Goal: Download file/media

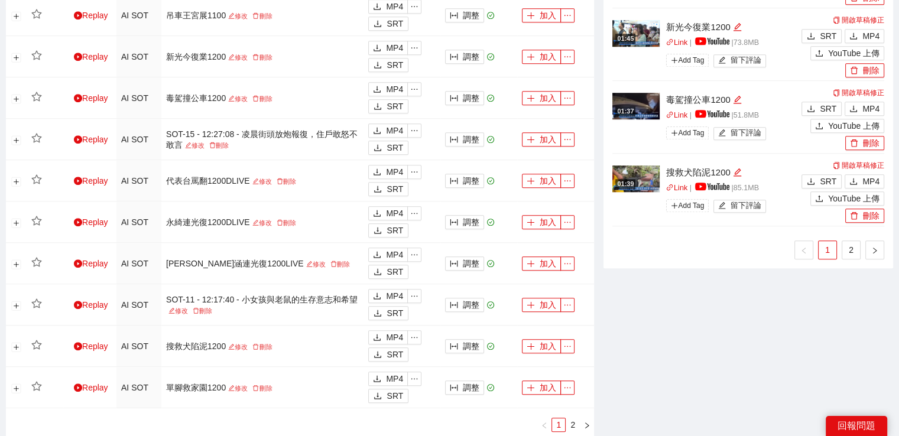
scroll to position [1005, 0]
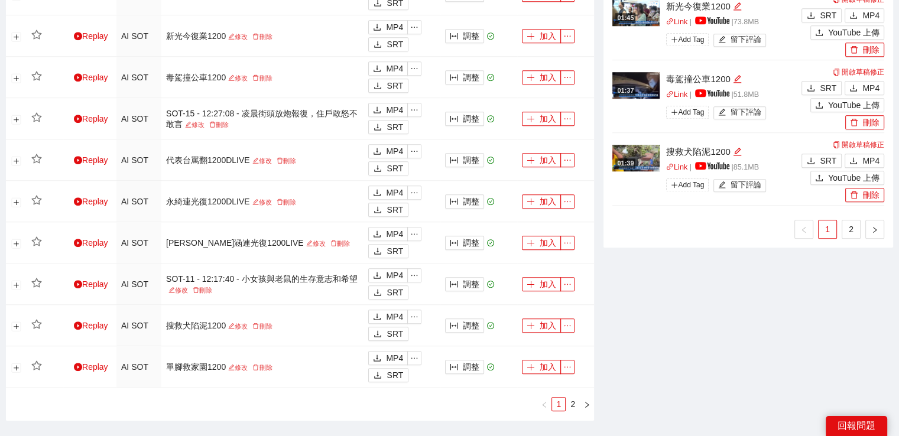
click at [854, 228] on link "2" at bounding box center [852, 230] width 18 height 18
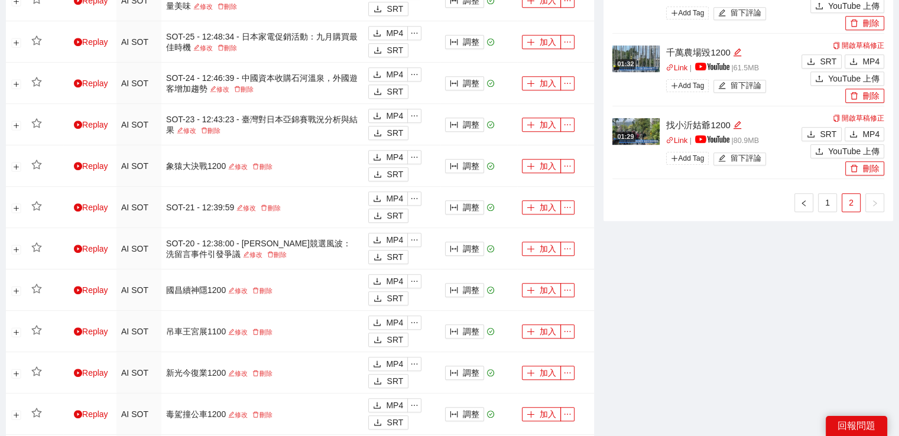
scroll to position [591, 0]
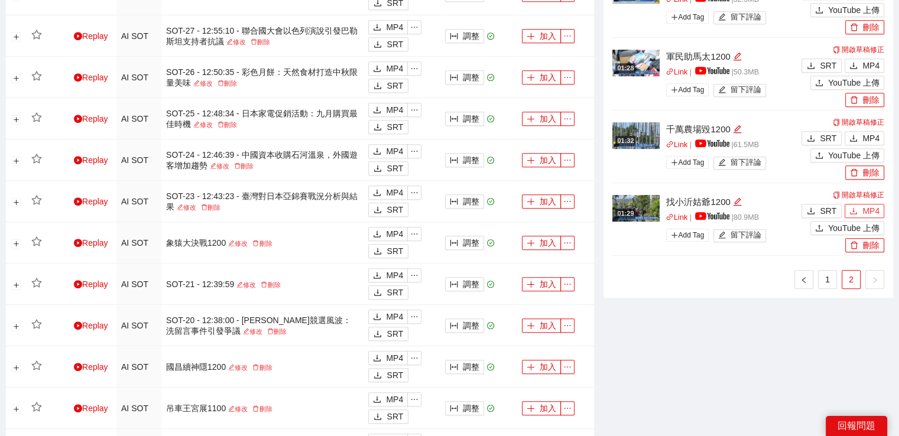
click at [867, 209] on span "MP4" at bounding box center [871, 211] width 17 height 13
click at [861, 140] on button "MP4" at bounding box center [865, 138] width 40 height 14
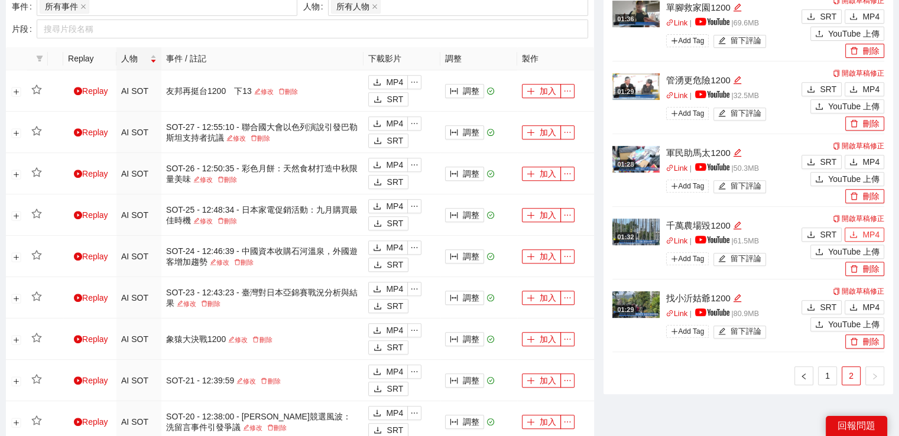
scroll to position [650, 0]
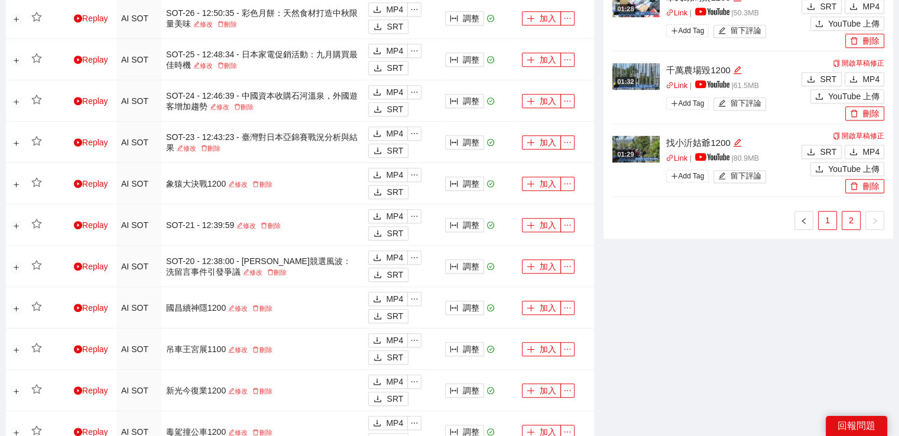
click at [829, 221] on link "1" at bounding box center [828, 221] width 18 height 18
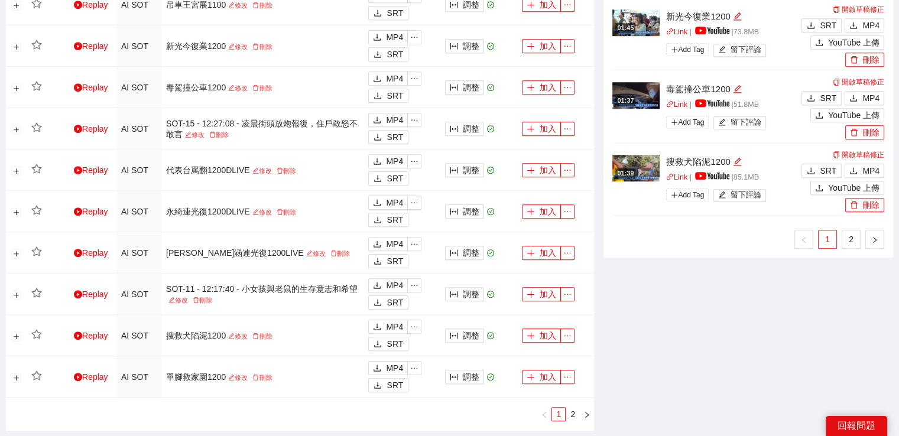
scroll to position [1064, 0]
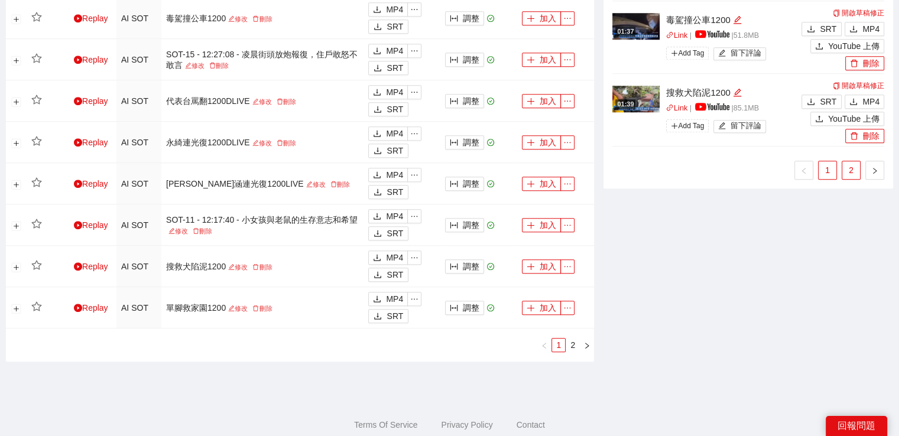
click at [852, 166] on link "2" at bounding box center [852, 170] width 18 height 18
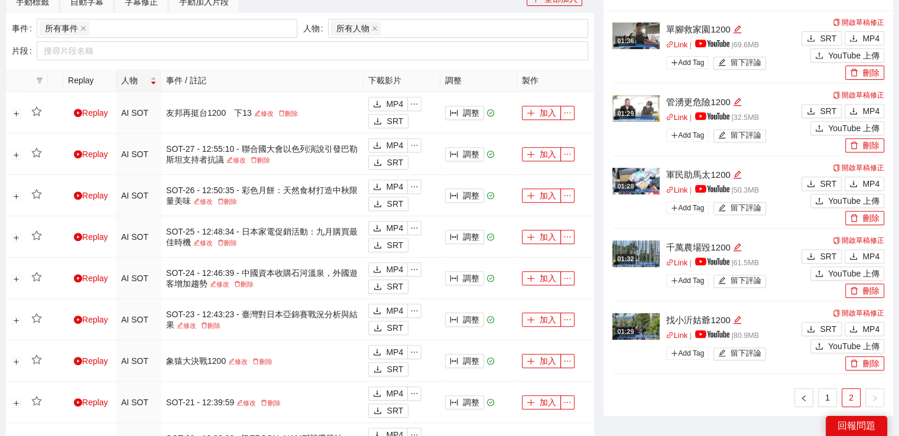
scroll to position [532, 0]
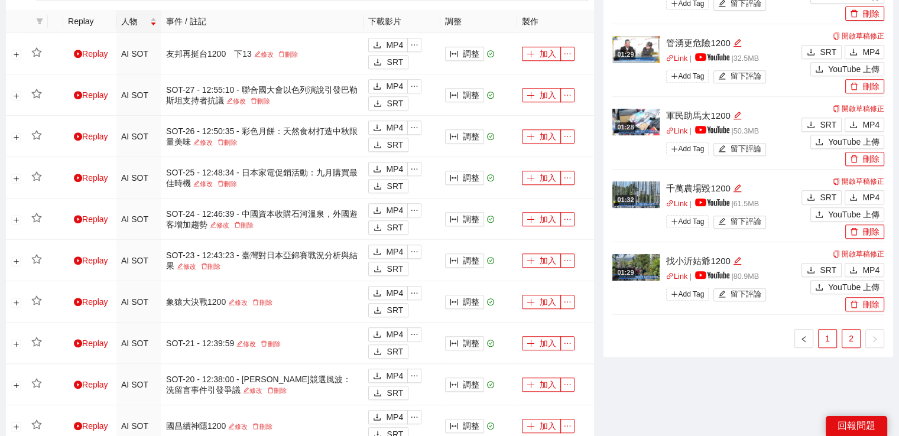
click at [833, 336] on link "1" at bounding box center [828, 339] width 18 height 18
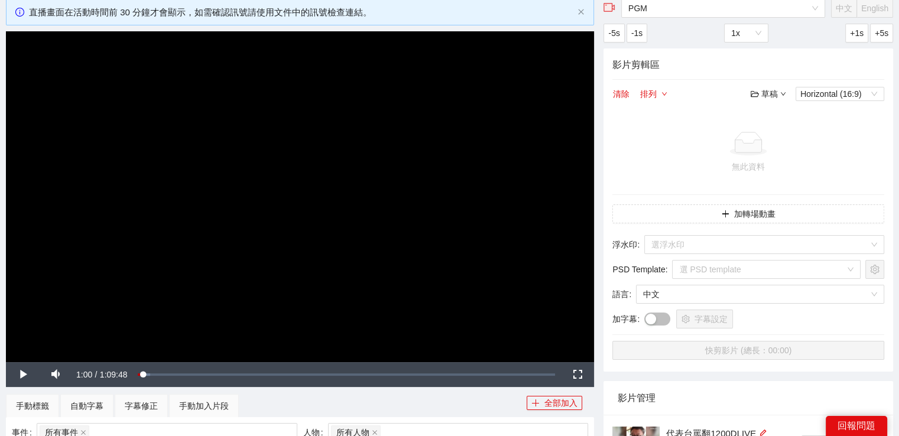
scroll to position [0, 0]
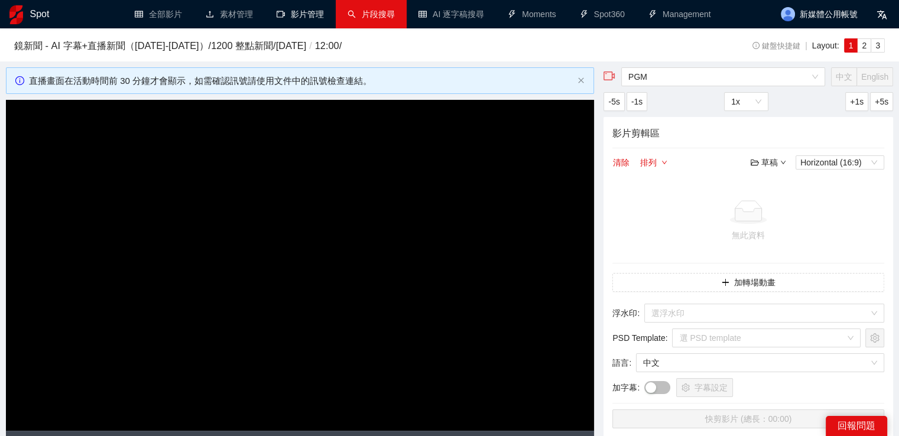
click at [348, 15] on link "片段搜尋" at bounding box center [371, 13] width 47 height 9
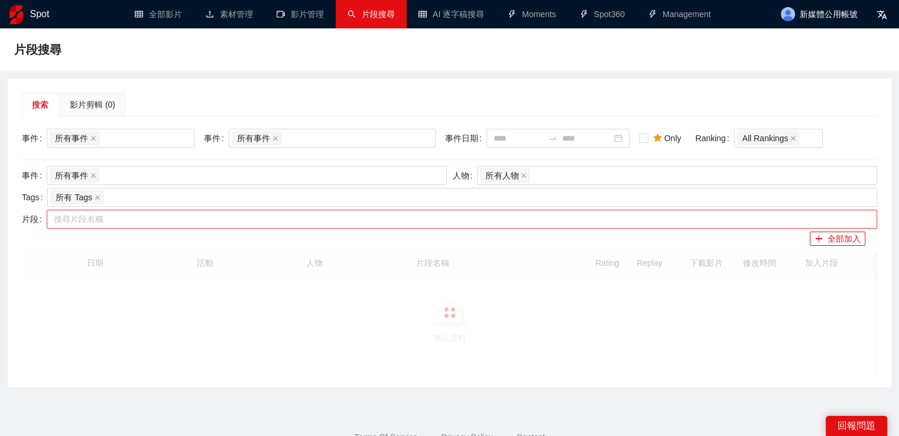
click at [161, 218] on div at bounding box center [456, 219] width 813 height 14
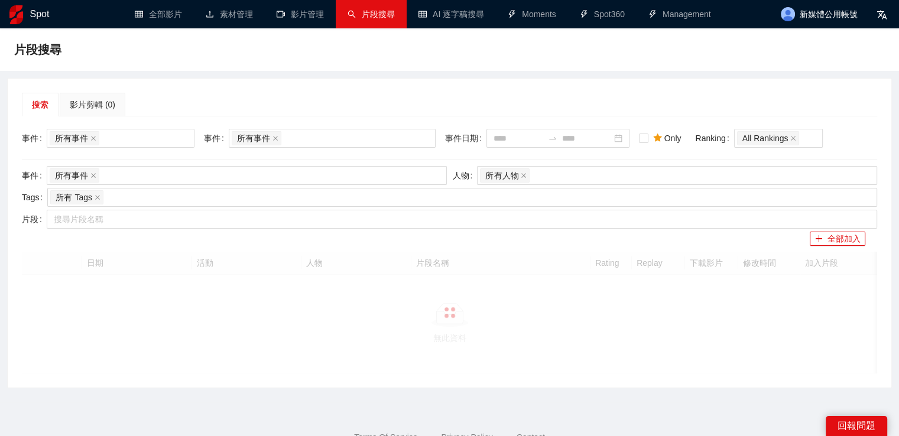
click at [161, 212] on div at bounding box center [456, 219] width 813 height 14
paste input "*********"
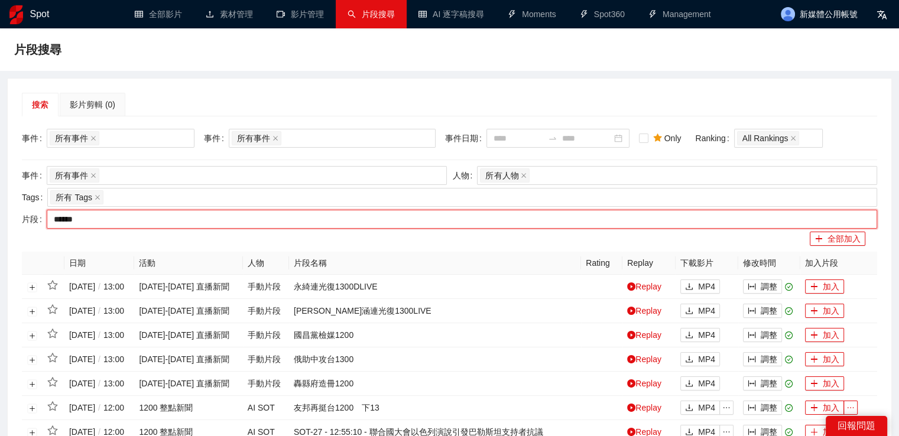
type input "*****"
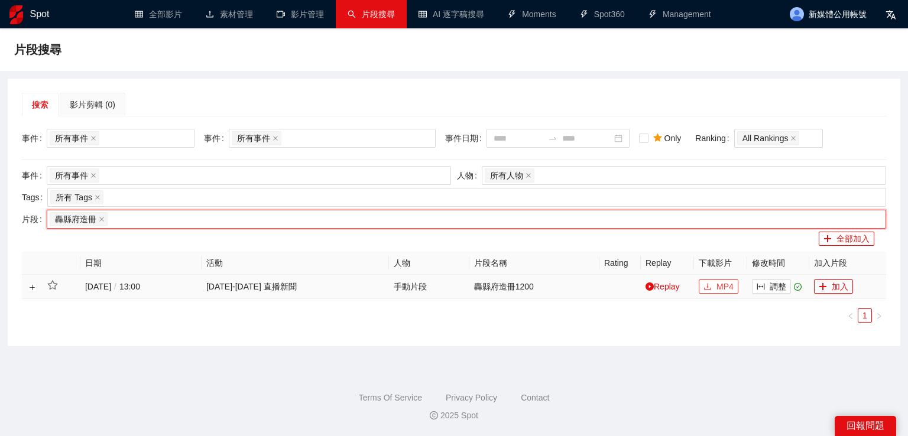
click at [724, 287] on span "MP4" at bounding box center [725, 286] width 17 height 13
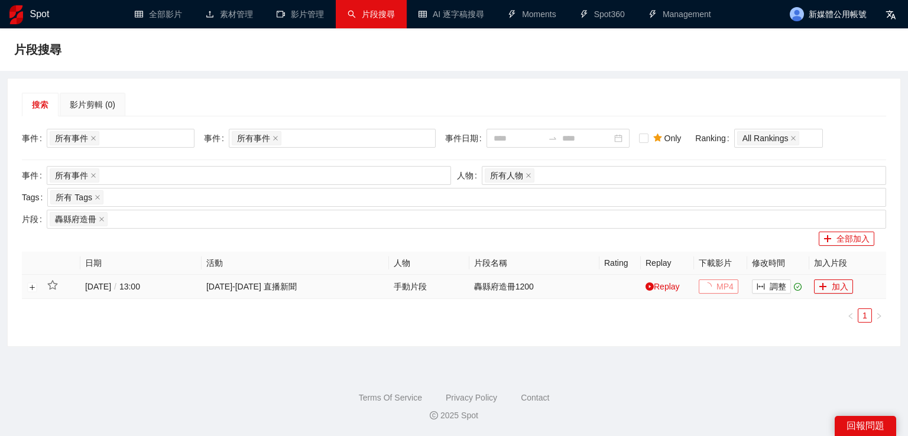
click at [702, 287] on button "MP4" at bounding box center [719, 287] width 40 height 14
click at [705, 290] on span "download" at bounding box center [708, 287] width 8 height 9
click at [20, 16] on img at bounding box center [16, 14] width 14 height 19
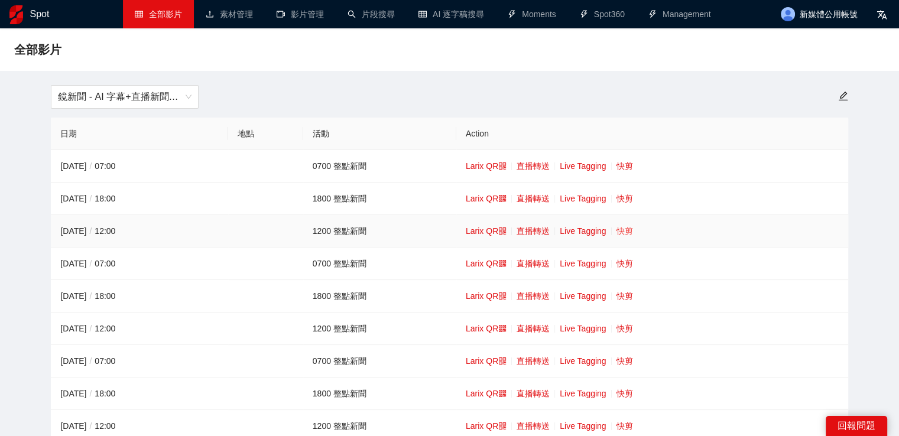
click at [631, 230] on link "快剪" at bounding box center [625, 230] width 17 height 9
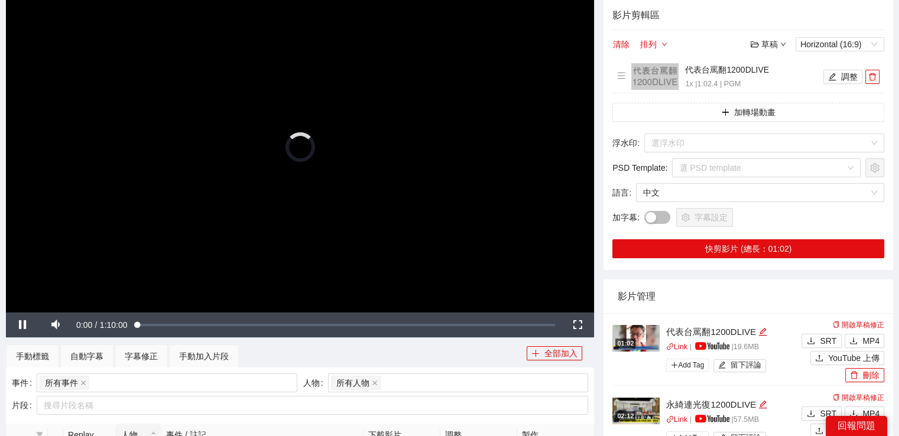
click at [394, 171] on video "Video Player" at bounding box center [300, 147] width 588 height 331
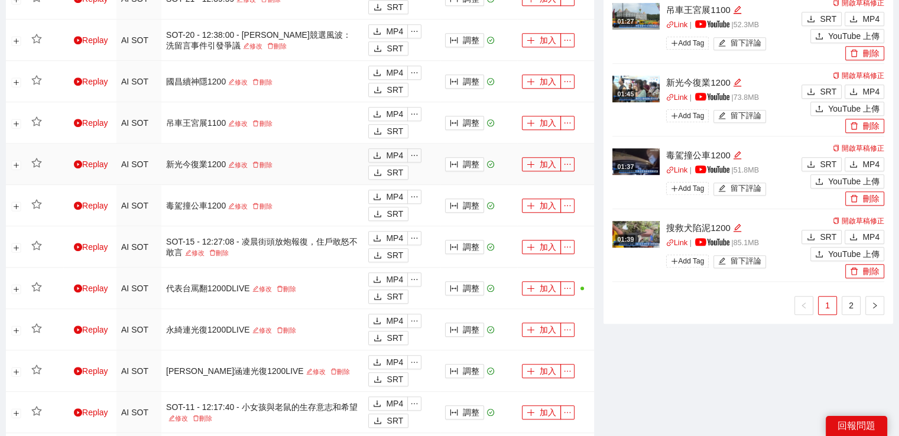
scroll to position [887, 0]
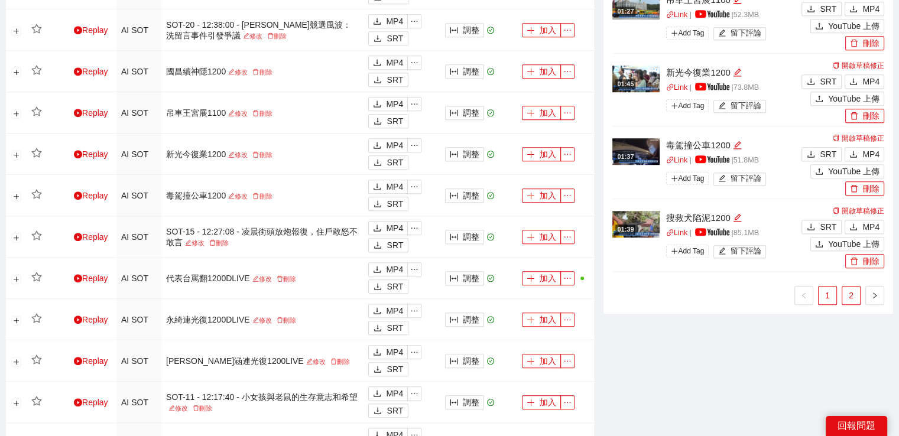
click at [852, 295] on link "2" at bounding box center [852, 296] width 18 height 18
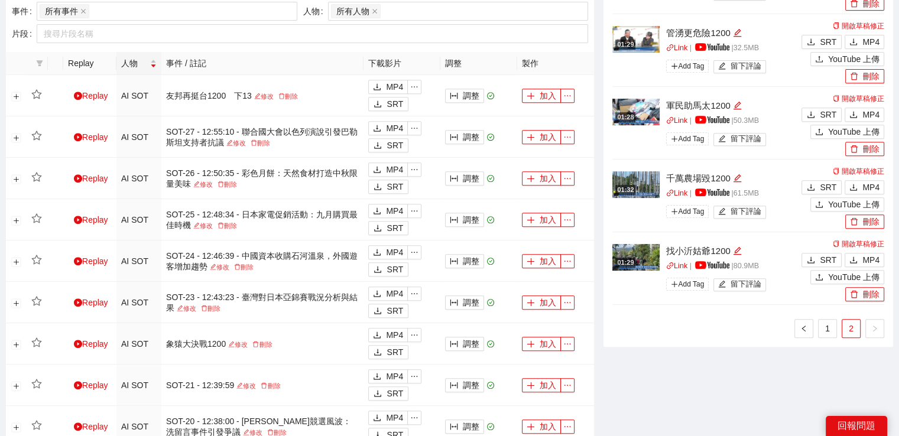
scroll to position [473, 0]
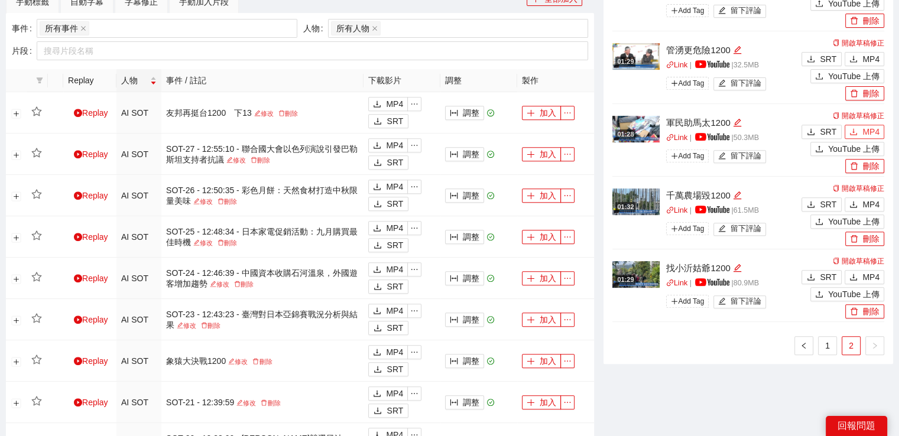
click at [875, 130] on span "MP4" at bounding box center [871, 131] width 17 height 13
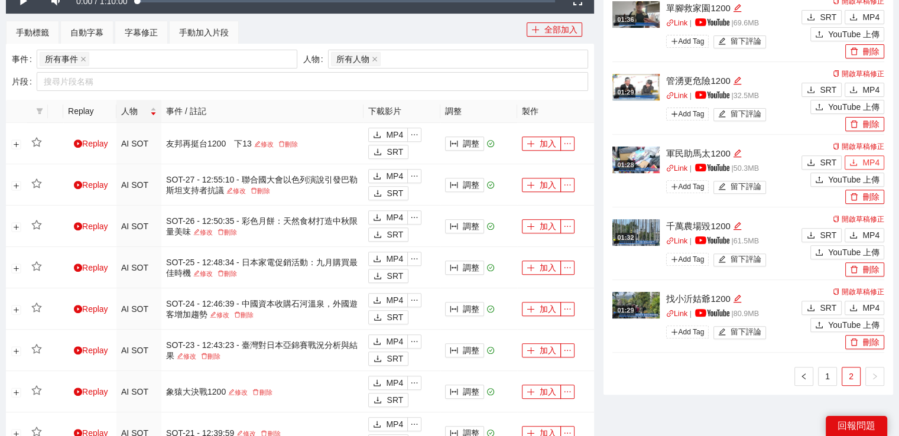
scroll to position [355, 0]
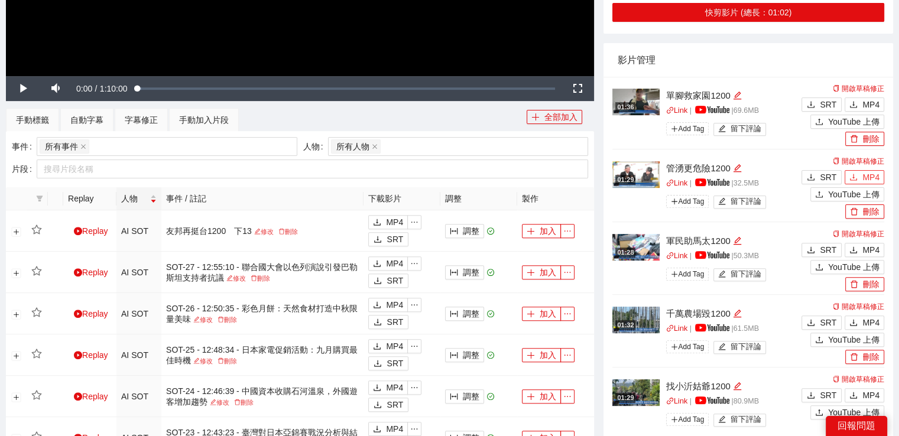
click at [864, 176] on span "MP4" at bounding box center [871, 177] width 17 height 13
click at [875, 99] on span "MP4" at bounding box center [871, 104] width 17 height 13
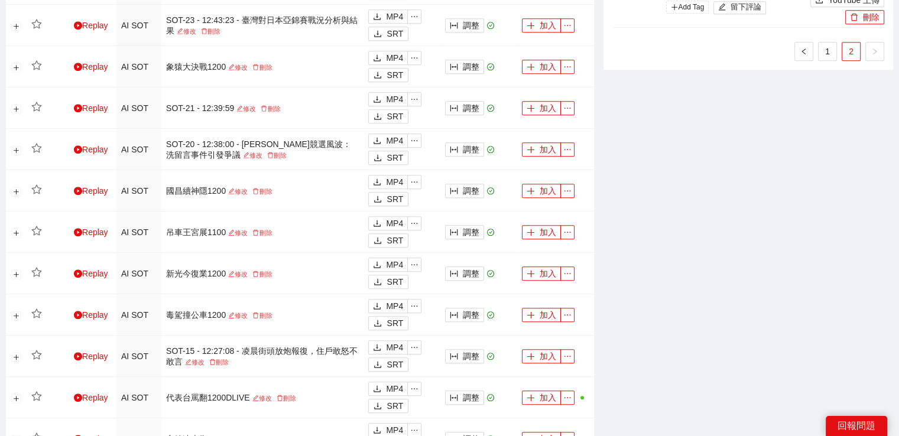
scroll to position [769, 0]
click at [831, 50] on link "1" at bounding box center [828, 50] width 18 height 18
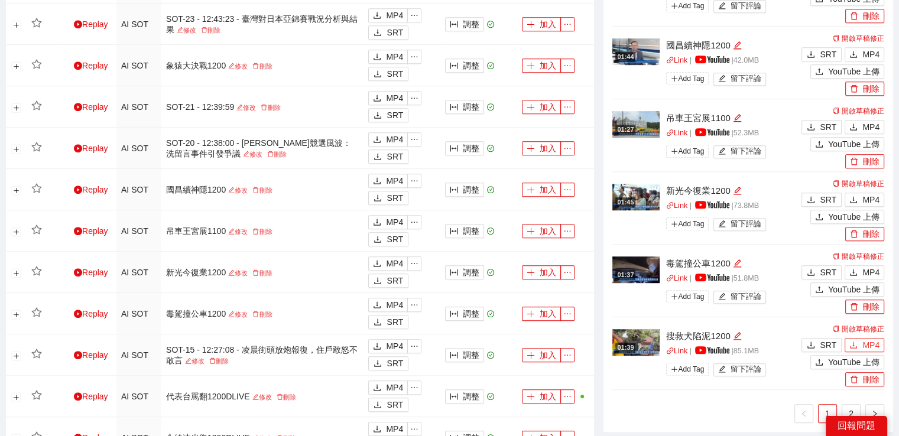
drag, startPoint x: 859, startPoint y: 339, endPoint x: 785, endPoint y: 231, distance: 131.1
click at [859, 339] on button "MP4" at bounding box center [865, 345] width 40 height 14
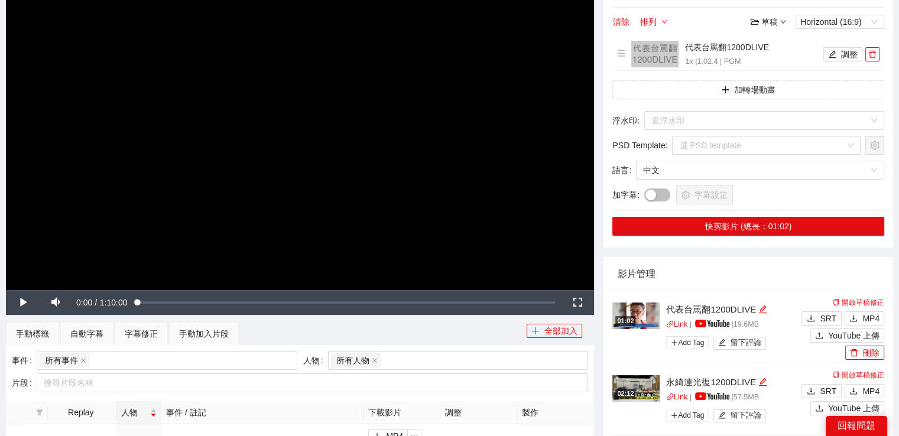
scroll to position [0, 0]
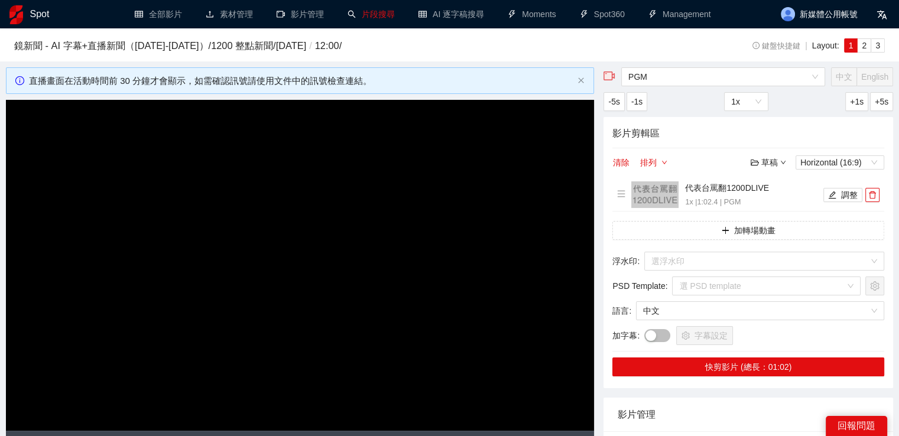
click at [381, 17] on link "片段搜尋" at bounding box center [371, 13] width 47 height 9
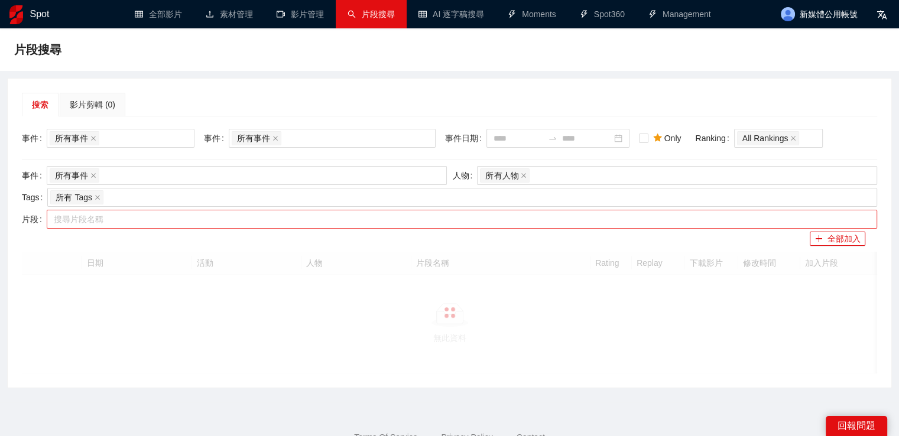
click at [194, 221] on div at bounding box center [456, 219] width 813 height 14
paste input "*********"
type input "*********"
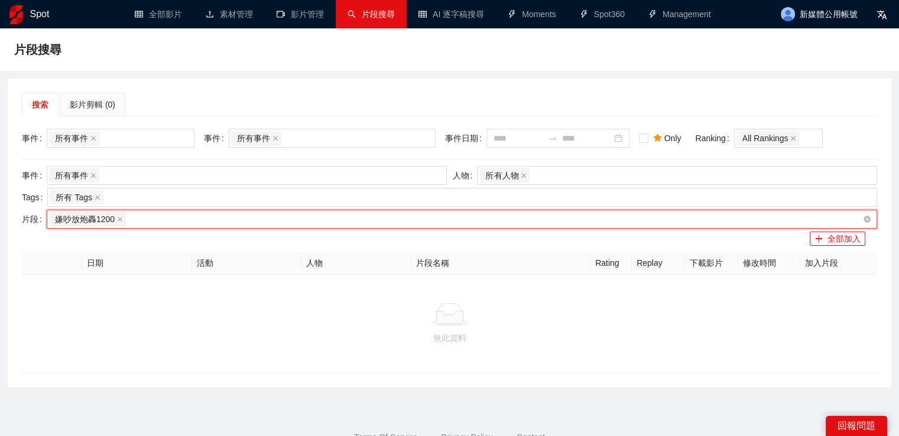
click at [115, 219] on div "嫌吵放炮轟1200" at bounding box center [456, 219] width 813 height 17
click at [119, 220] on icon "close" at bounding box center [120, 219] width 6 height 6
click at [150, 221] on div "嫌吵放炮轟1200" at bounding box center [456, 219] width 813 height 17
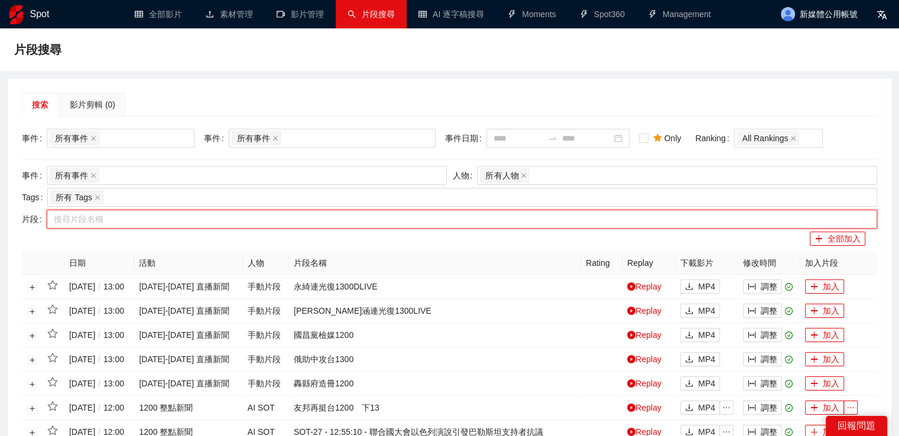
paste input "*********"
type input "*****"
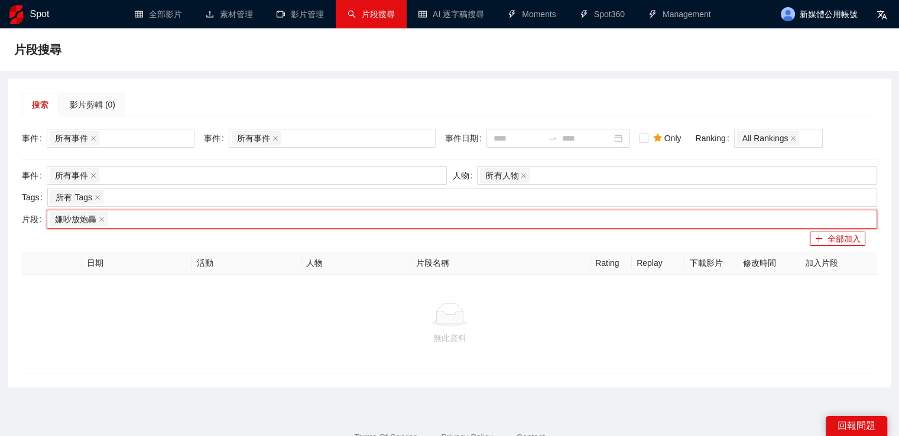
click at [19, 18] on img at bounding box center [16, 14] width 14 height 19
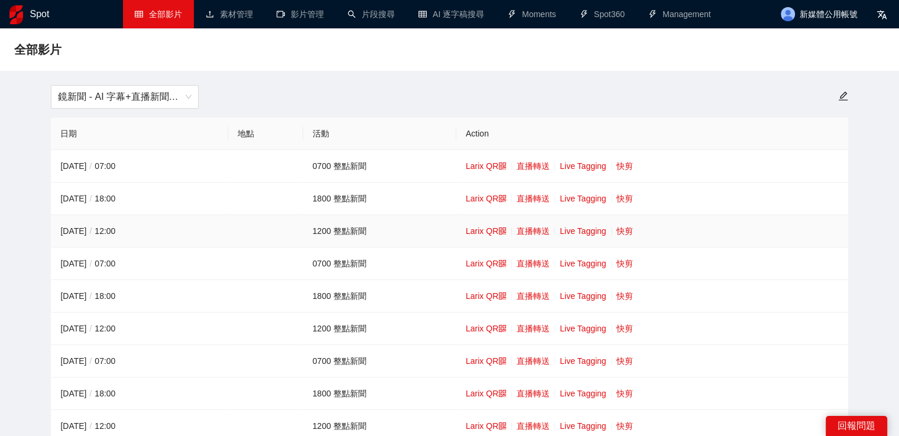
click at [639, 230] on td "Larix QR 直播轉送 Live Tagging 快剪" at bounding box center [653, 231] width 392 height 33
click at [627, 231] on link "快剪" at bounding box center [625, 230] width 17 height 9
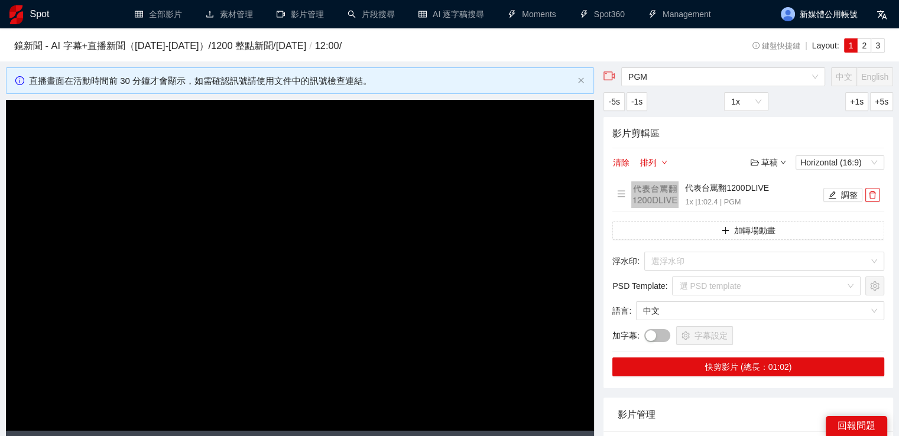
click at [371, 209] on video "Video Player" at bounding box center [300, 265] width 588 height 331
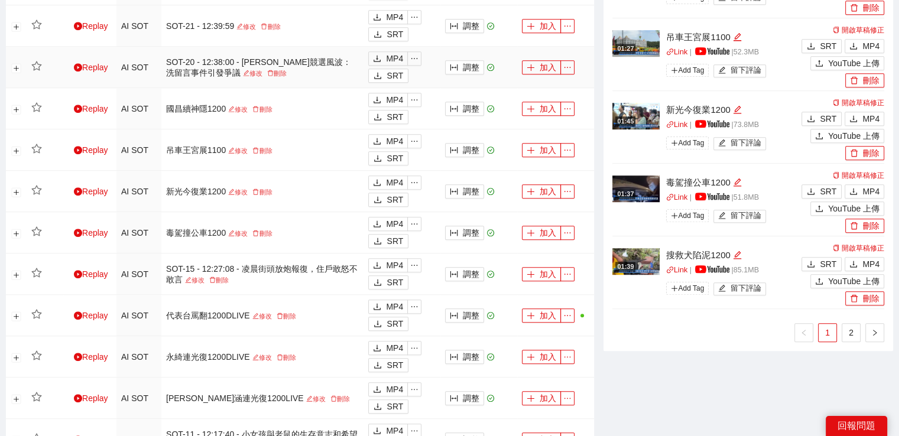
scroll to position [946, 0]
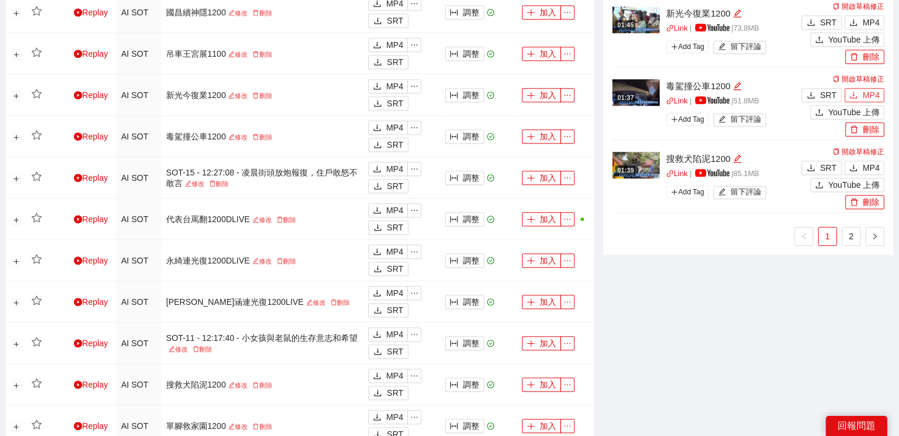
click at [866, 92] on span "MP4" at bounding box center [871, 95] width 17 height 13
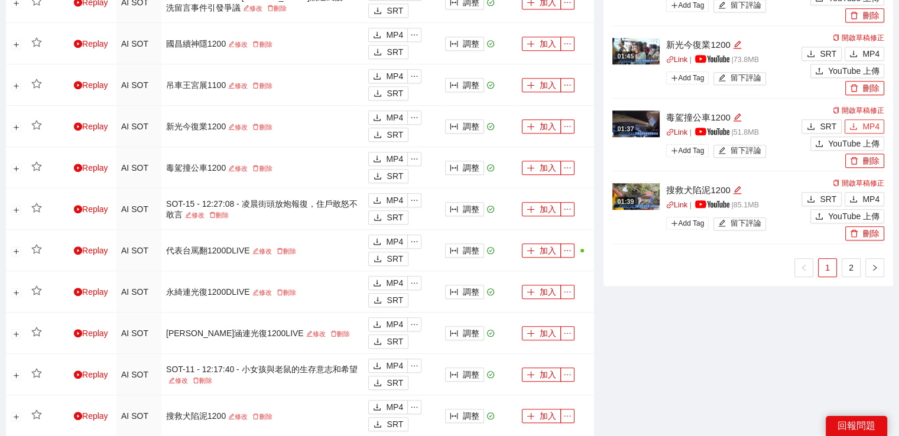
scroll to position [887, 0]
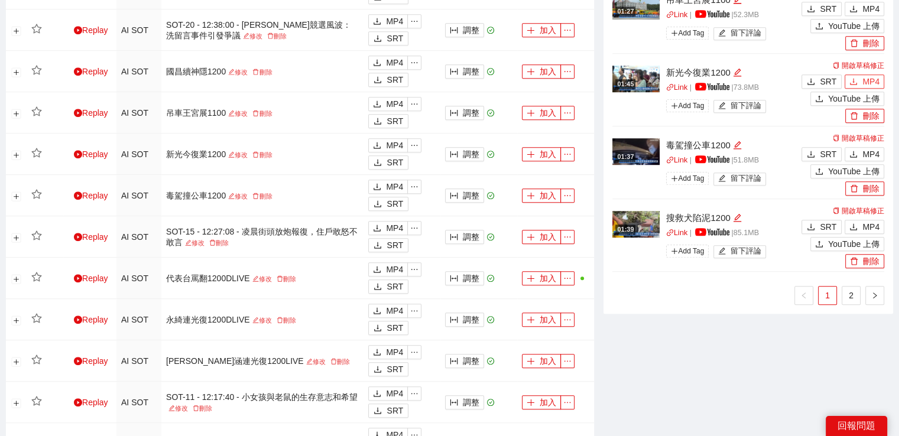
click at [846, 81] on button "MP4" at bounding box center [865, 82] width 40 height 14
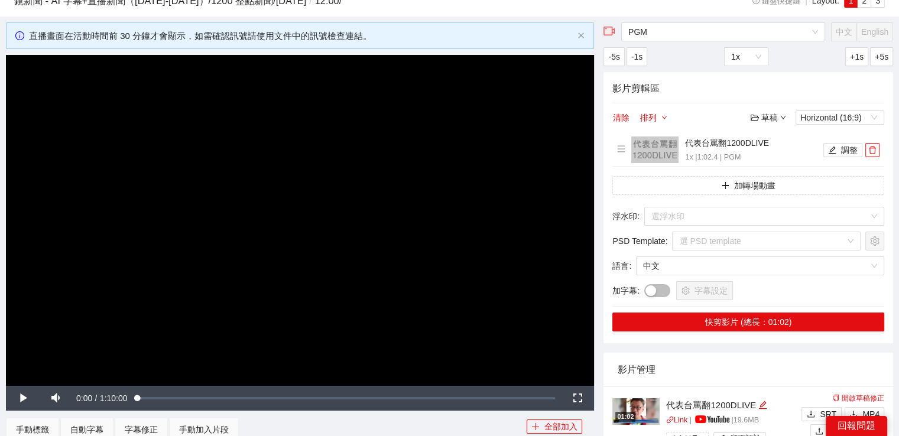
scroll to position [0, 0]
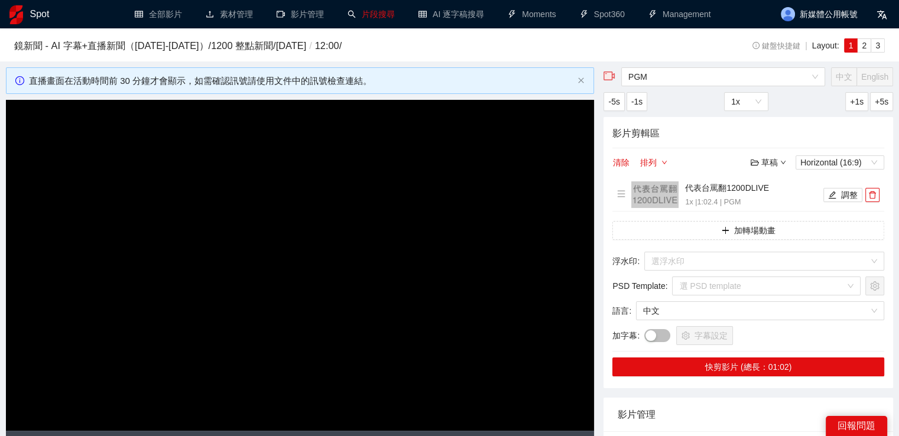
click at [365, 10] on link "片段搜尋" at bounding box center [371, 13] width 47 height 9
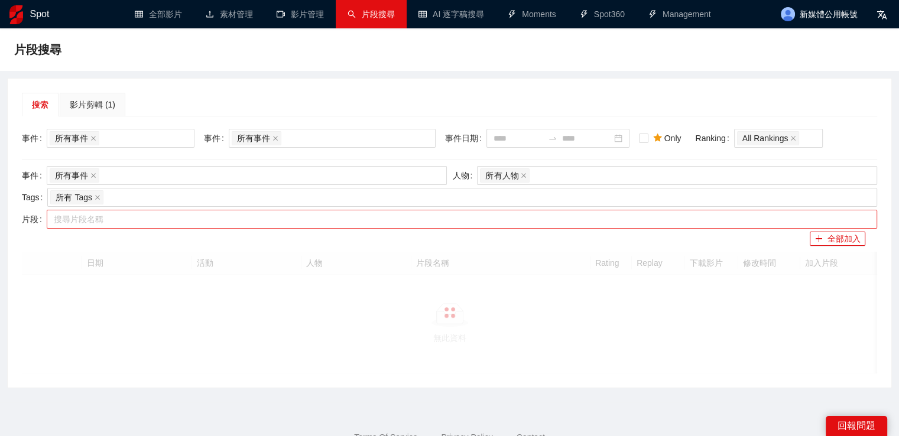
click at [263, 218] on div at bounding box center [456, 219] width 813 height 14
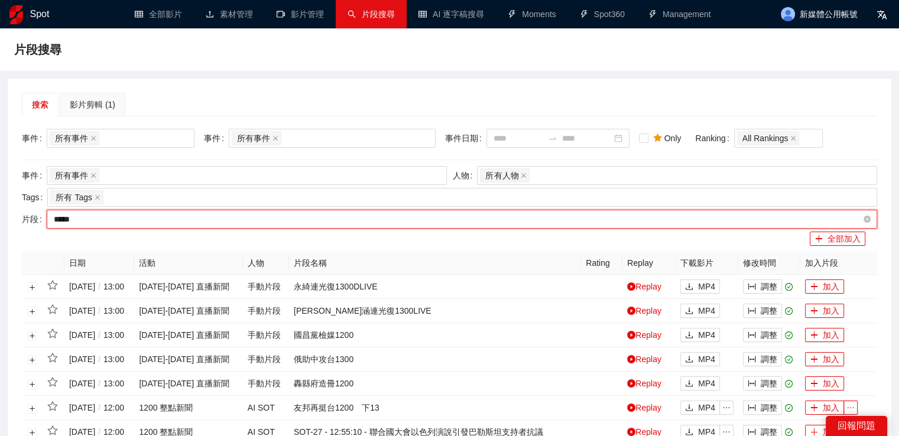
type input "*****"
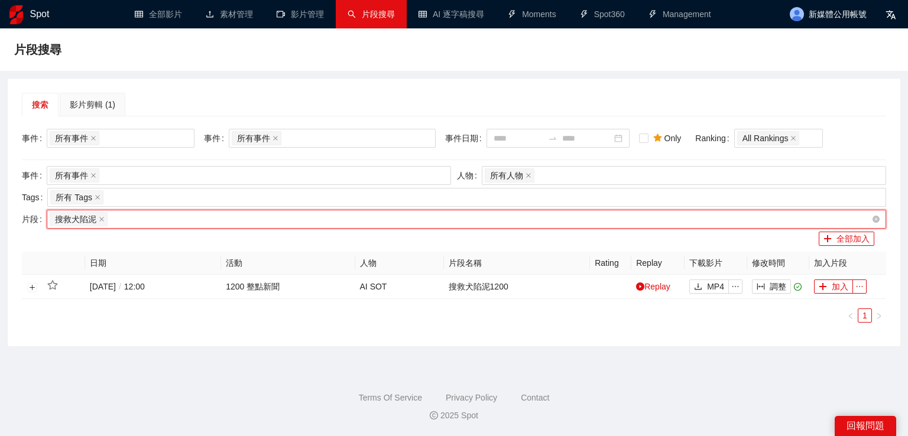
click at [151, 215] on div "搜救犬陷泥" at bounding box center [461, 219] width 822 height 17
drag, startPoint x: 95, startPoint y: 220, endPoint x: 101, endPoint y: 218, distance: 6.2
click at [95, 220] on span "搜救犬陷泥" at bounding box center [79, 219] width 58 height 14
click at [101, 218] on icon "close" at bounding box center [101, 219] width 5 height 5
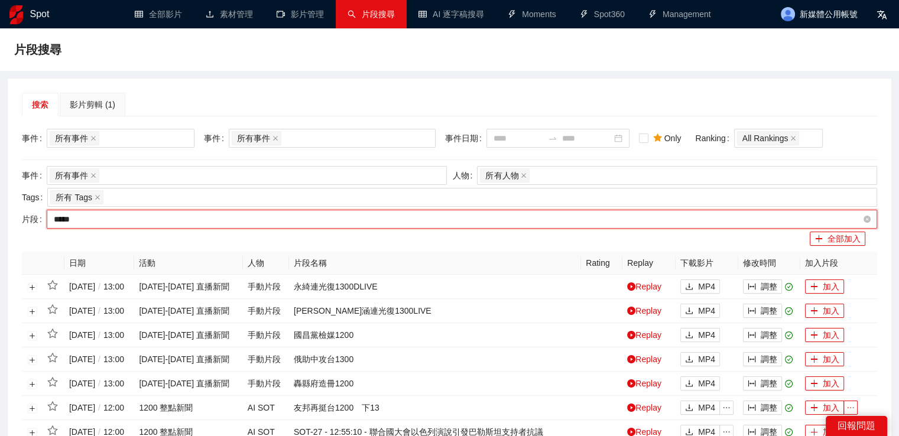
type input "****"
